Goal: Transaction & Acquisition: Purchase product/service

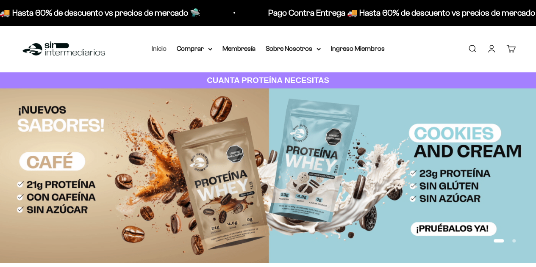
click at [162, 51] on link "Inicio" at bounding box center [159, 48] width 15 height 7
click at [491, 49] on link "Iniciar sesión" at bounding box center [490, 48] width 9 height 9
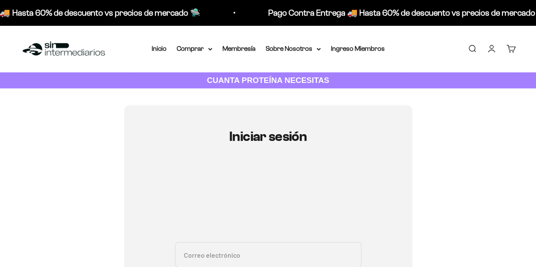
type input "hagutierrez1120@gmail.com"
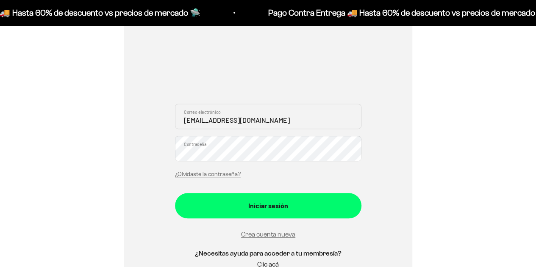
scroll to position [128, 0]
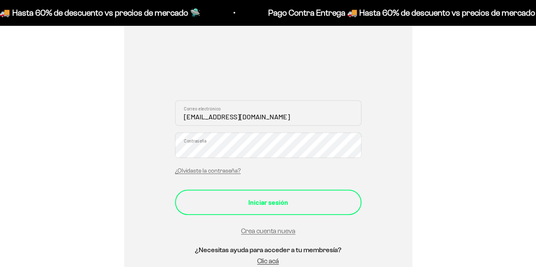
click at [263, 205] on div "Iniciar sesión" at bounding box center [268, 202] width 152 height 11
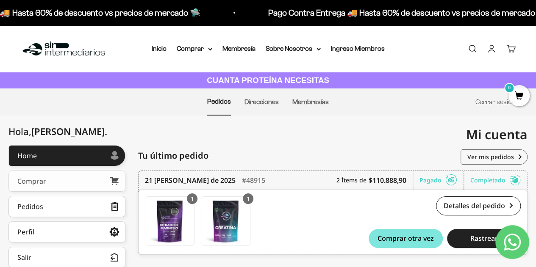
click at [80, 183] on link "Comprar" at bounding box center [66, 181] width 117 height 21
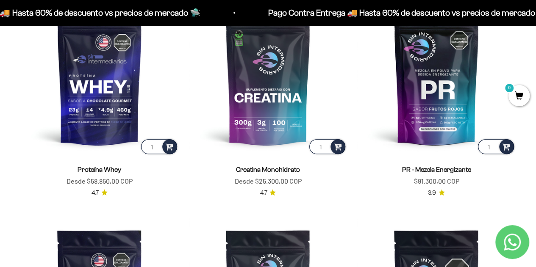
scroll to position [342, 0]
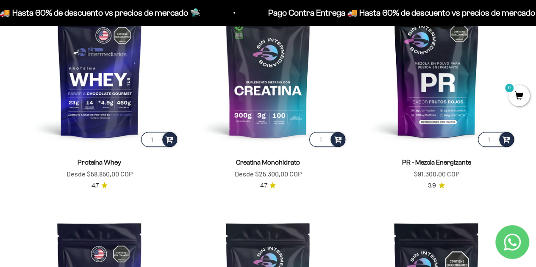
drag, startPoint x: 539, startPoint y: 23, endPoint x: 529, endPoint y: 49, distance: 27.1
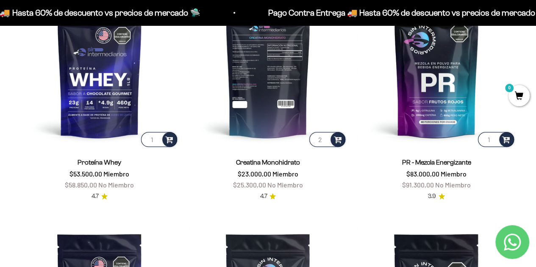
click at [324, 138] on input "2" at bounding box center [327, 139] width 36 height 15
type input "3"
click at [324, 138] on input "3" at bounding box center [327, 139] width 36 height 15
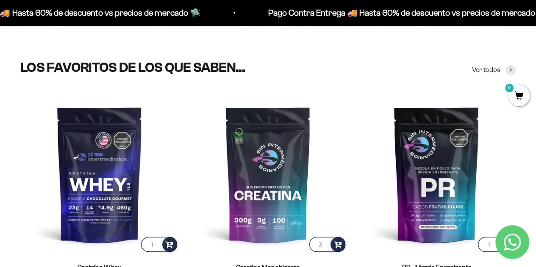
scroll to position [0, 0]
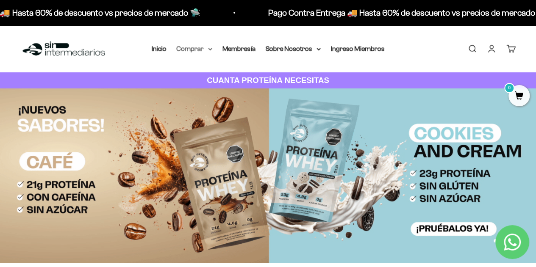
click at [211, 50] on icon at bounding box center [210, 49] width 4 height 3
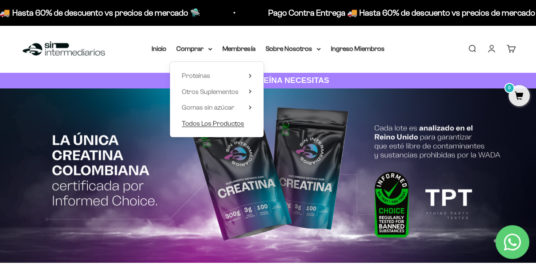
click at [226, 123] on span "Todos Los Productos" at bounding box center [213, 123] width 62 height 7
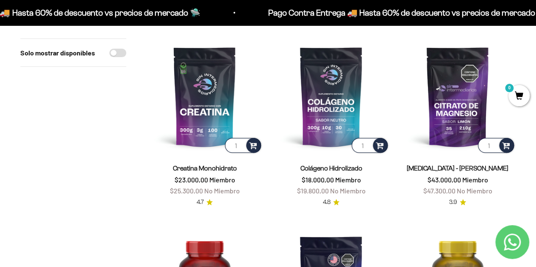
scroll to position [98, 0]
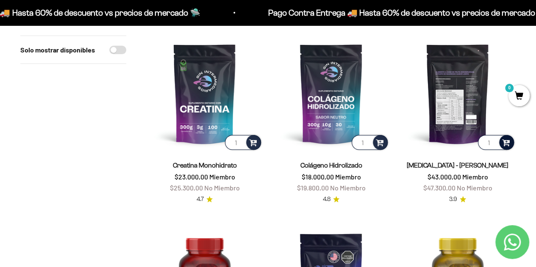
click at [504, 141] on span at bounding box center [506, 142] width 8 height 10
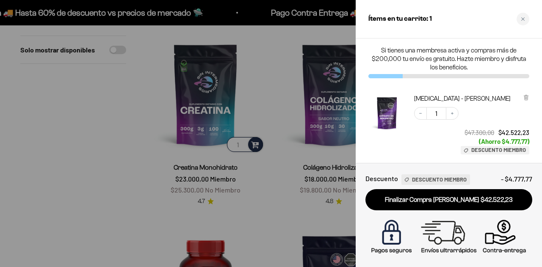
click at [304, 213] on div at bounding box center [271, 133] width 542 height 267
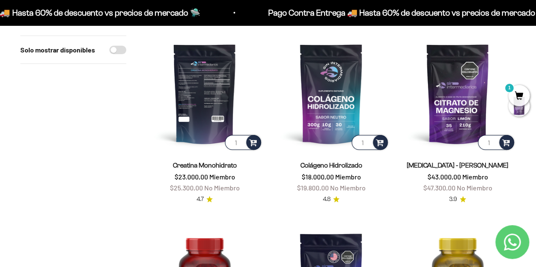
click at [241, 142] on input "1" at bounding box center [243, 142] width 36 height 15
click at [240, 141] on input "2" at bounding box center [243, 142] width 36 height 15
type input "3"
click at [240, 141] on input "3" at bounding box center [243, 142] width 36 height 15
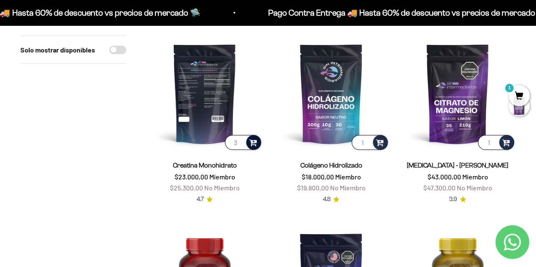
click at [253, 141] on span at bounding box center [253, 142] width 8 height 10
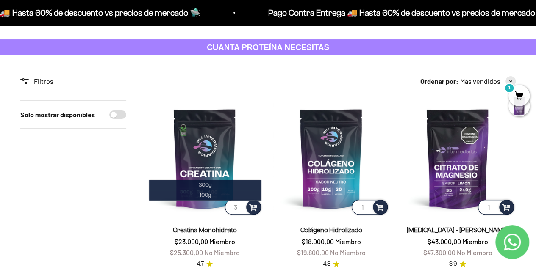
scroll to position [0, 0]
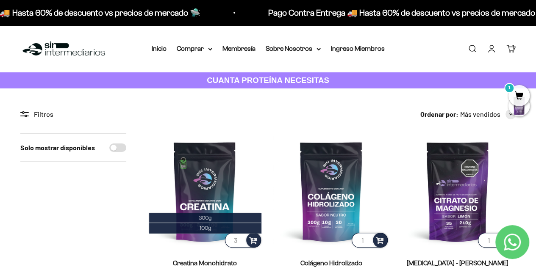
click at [510, 49] on link "Carrito 1" at bounding box center [510, 48] width 9 height 9
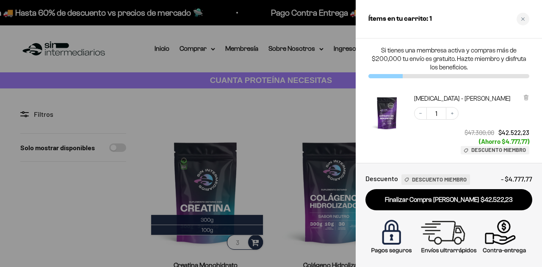
click at [327, 117] on div at bounding box center [271, 133] width 542 height 267
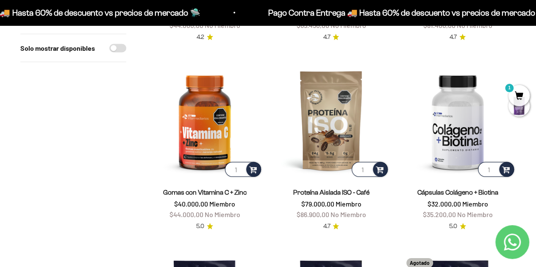
scroll to position [1228, 0]
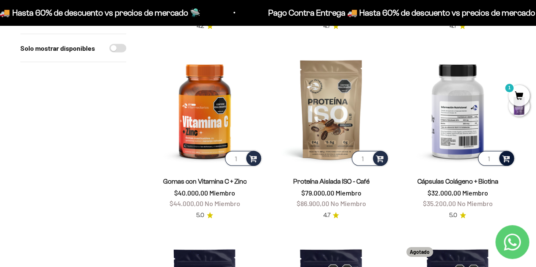
click at [509, 156] on span at bounding box center [506, 158] width 8 height 10
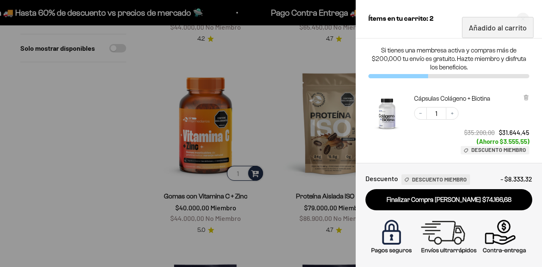
click at [303, 52] on div at bounding box center [271, 133] width 542 height 267
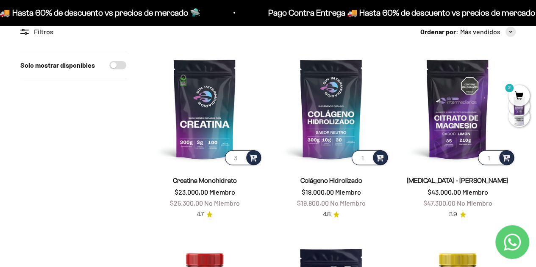
scroll to position [99, 0]
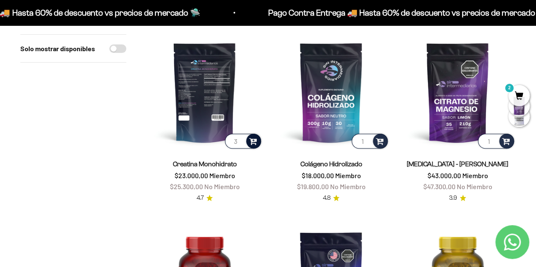
click at [252, 141] on span at bounding box center [253, 141] width 8 height 10
